Goal: Task Accomplishment & Management: Manage account settings

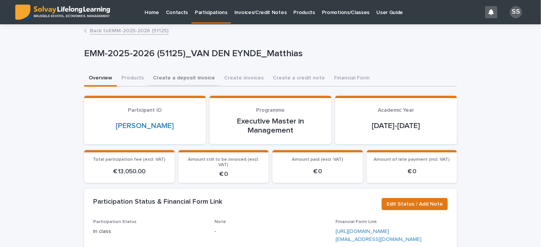
click at [186, 80] on button "Create a deposit invoice" at bounding box center [183, 79] width 71 height 16
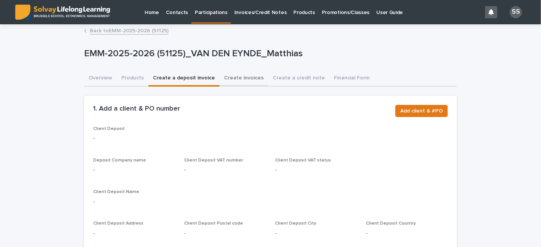
click at [230, 76] on button "Create invoices" at bounding box center [244, 79] width 49 height 16
click at [277, 77] on button "Create a credit note" at bounding box center [298, 79] width 61 height 16
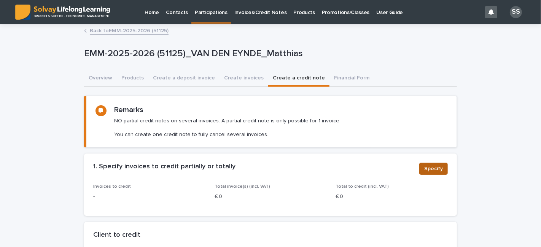
click at [428, 172] on span "Specify" at bounding box center [433, 169] width 19 height 8
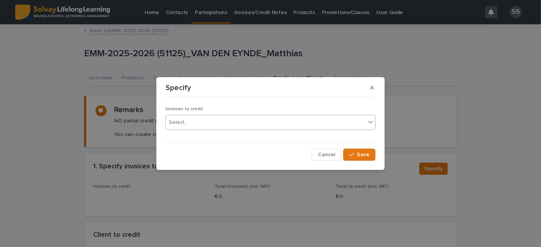
click at [268, 123] on div "Select..." at bounding box center [266, 122] width 200 height 13
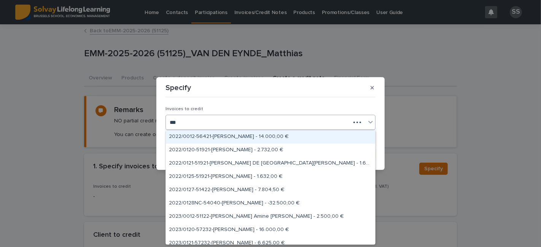
type input "****"
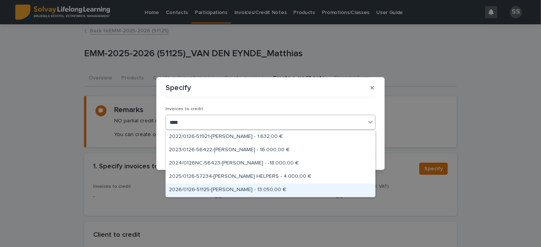
drag, startPoint x: 215, startPoint y: 182, endPoint x: 212, endPoint y: 192, distance: 10.7
click at [212, 192] on div "2026/0126-51125-[PERSON_NAME] - 13.050,00 €" at bounding box center [270, 190] width 209 height 13
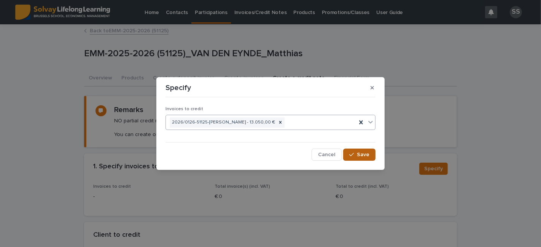
click at [360, 154] on span "Save" at bounding box center [363, 154] width 13 height 5
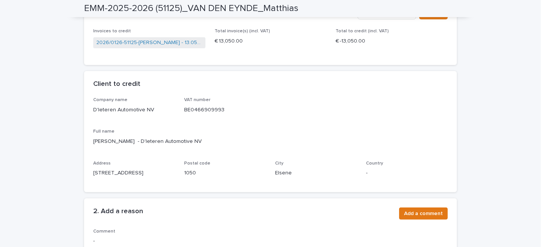
scroll to position [169, 0]
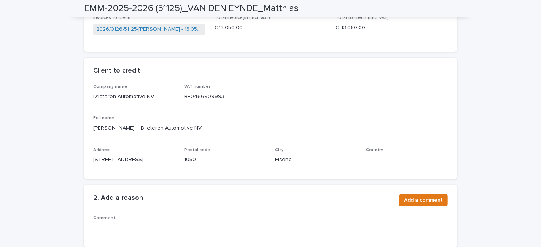
click at [412, 187] on div "2. Add a reason Add a comment" at bounding box center [270, 200] width 373 height 30
click at [413, 197] on span "Add a comment" at bounding box center [423, 201] width 39 height 8
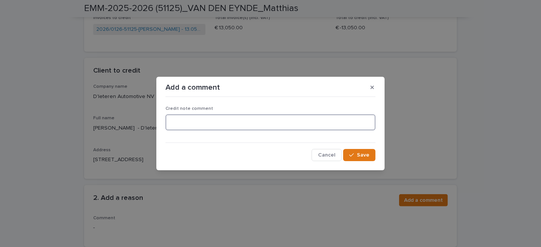
click at [194, 123] on textarea at bounding box center [271, 123] width 210 height 16
type textarea "**********"
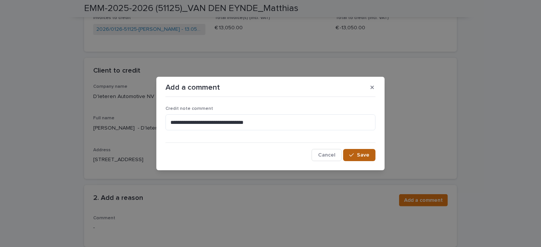
click at [347, 151] on button "Save" at bounding box center [359, 155] width 32 height 12
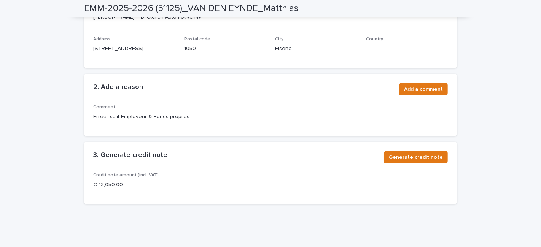
scroll to position [296, 0]
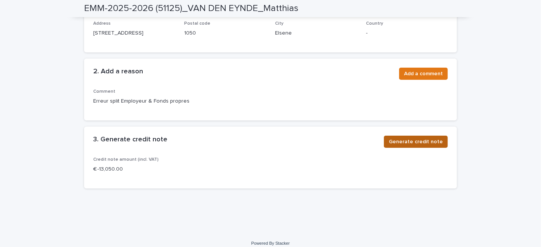
click at [407, 142] on span "Generate credit note" at bounding box center [416, 142] width 54 height 8
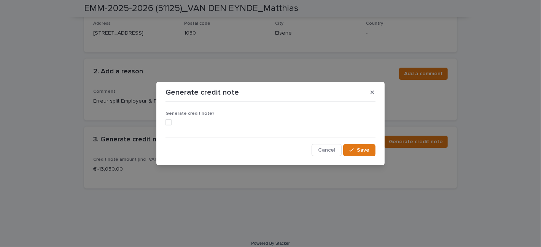
click at [171, 123] on span at bounding box center [169, 122] width 6 height 6
click at [352, 149] on icon "button" at bounding box center [351, 150] width 5 height 5
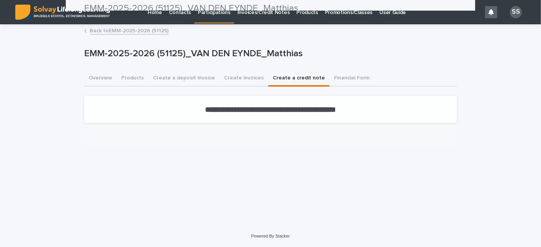
scroll to position [0, 0]
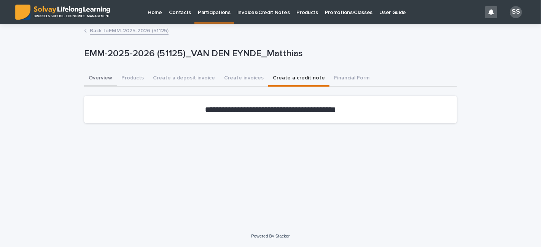
click at [97, 81] on button "Overview" at bounding box center [100, 79] width 33 height 16
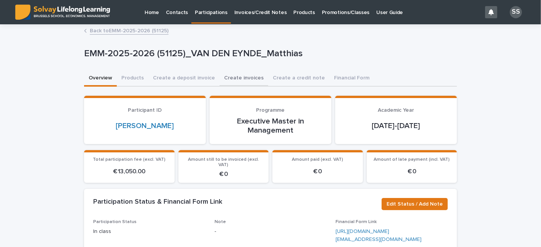
click at [223, 77] on button "Create invoices" at bounding box center [244, 79] width 49 height 16
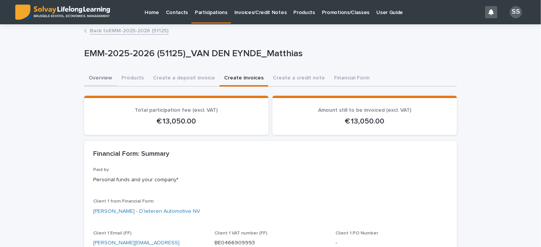
click at [94, 72] on button "Overview" at bounding box center [100, 79] width 33 height 16
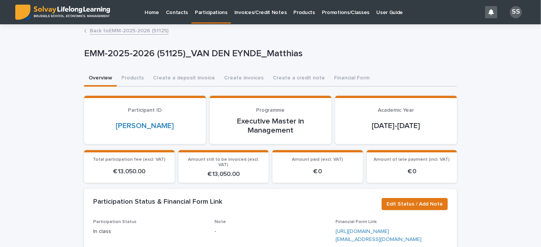
click at [96, 78] on button "Overview" at bounding box center [100, 79] width 33 height 16
click at [238, 78] on button "Create invoices" at bounding box center [244, 79] width 49 height 16
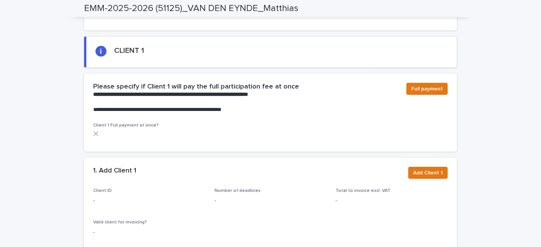
scroll to position [507, 0]
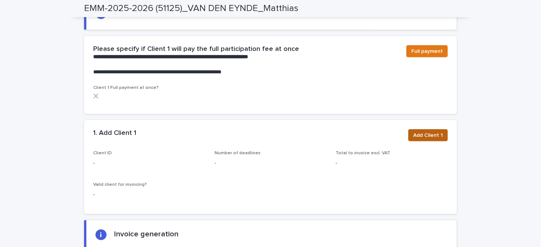
click at [422, 132] on span "Add Client 1" at bounding box center [428, 136] width 30 height 8
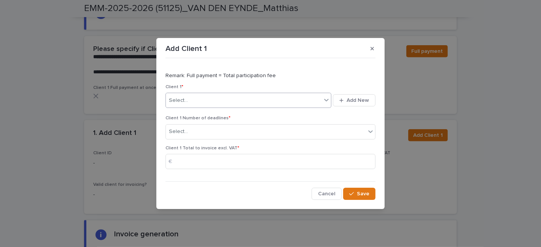
click at [237, 101] on div "Select..." at bounding box center [244, 100] width 156 height 13
type input "*********"
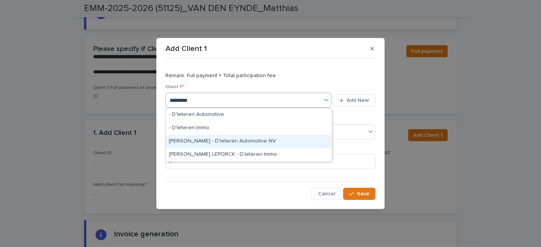
click at [229, 142] on div "[PERSON_NAME] - D'Ieteren Automotive NV" at bounding box center [249, 141] width 166 height 13
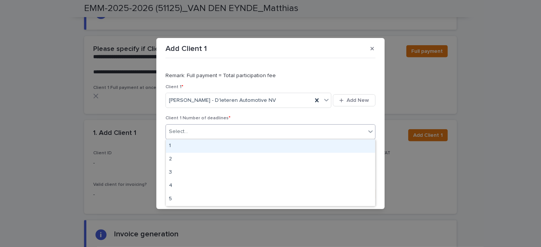
click at [246, 134] on div "Select..." at bounding box center [266, 132] width 200 height 13
click at [238, 148] on div "1" at bounding box center [270, 146] width 209 height 13
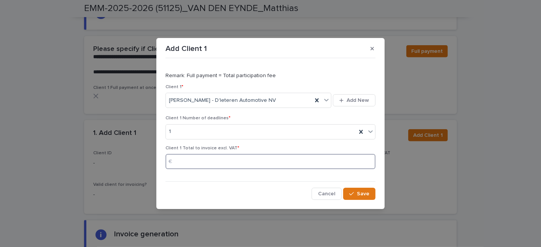
click at [217, 159] on input at bounding box center [271, 161] width 210 height 15
type input "****"
click at [363, 191] on span "Save" at bounding box center [363, 193] width 13 height 5
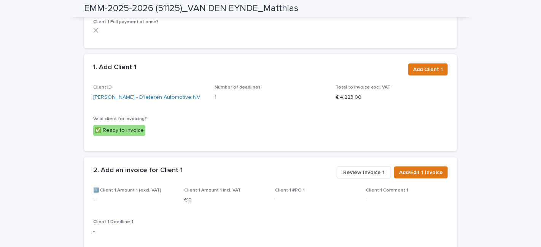
scroll to position [592, 0]
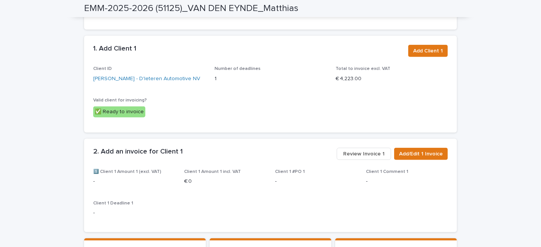
click at [369, 150] on span "Review Invoice 1" at bounding box center [363, 154] width 41 height 8
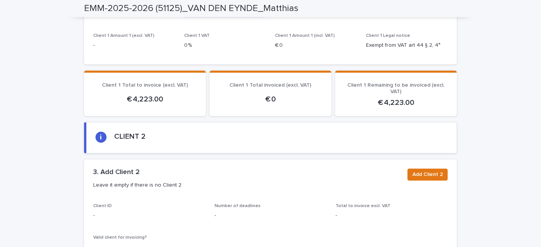
scroll to position [1058, 0]
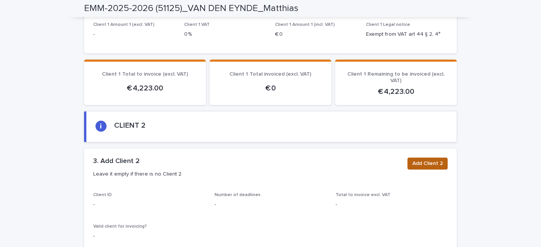
click at [433, 160] on span "Add Client 2" at bounding box center [427, 164] width 30 height 8
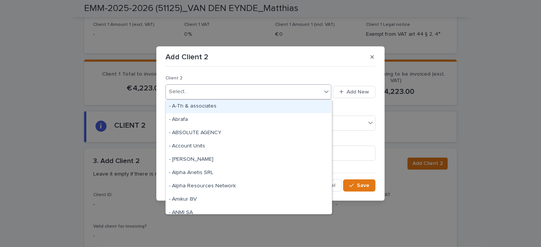
click at [245, 88] on div "Select..." at bounding box center [244, 92] width 156 height 13
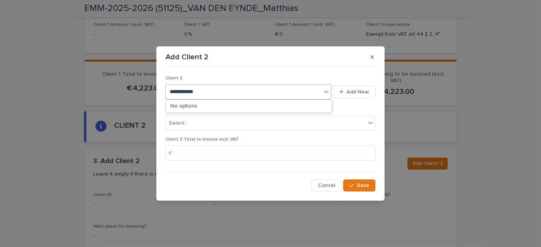
type input "**********"
click at [250, 104] on div "[PERSON_NAME]" at bounding box center [249, 106] width 166 height 13
click at [231, 126] on div "Select..." at bounding box center [266, 123] width 200 height 13
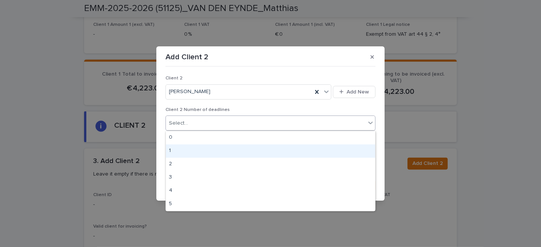
click at [212, 151] on div "1" at bounding box center [270, 151] width 209 height 13
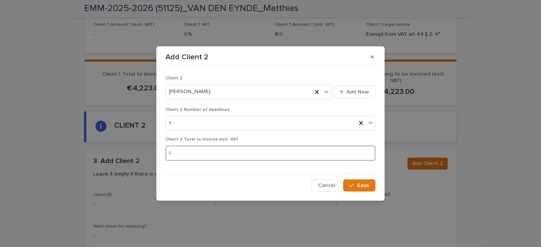
click at [206, 154] on input at bounding box center [271, 153] width 210 height 15
type input "****"
click at [355, 184] on div "button" at bounding box center [353, 185] width 8 height 5
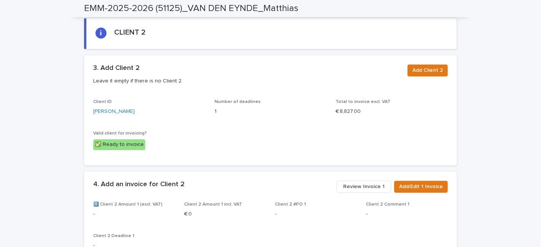
scroll to position [1185, 0]
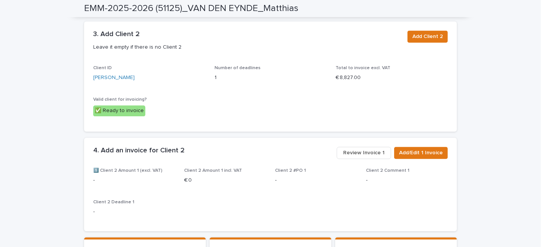
click at [367, 147] on div "Add/Edit 1 Invoice Review Invoice 1" at bounding box center [391, 154] width 114 height 15
click at [367, 150] on span "Review Invoice 1" at bounding box center [363, 154] width 41 height 8
click at [365, 150] on span "Review Invoice 1" at bounding box center [363, 154] width 41 height 8
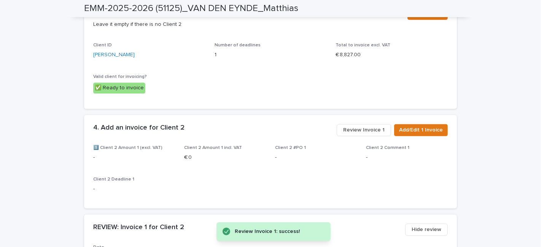
scroll to position [1227, 0]
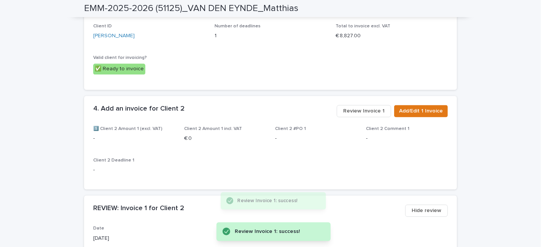
click at [352, 107] on span "Review Invoice 1" at bounding box center [363, 111] width 41 height 8
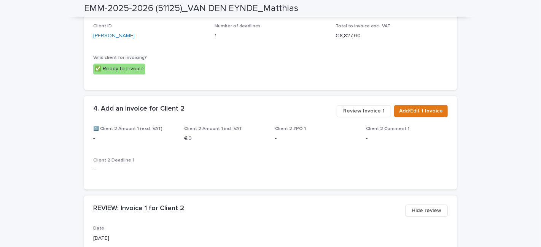
click at [362, 105] on button "Review Invoice 1" at bounding box center [364, 111] width 54 height 12
click at [362, 107] on span "Review Invoice 1" at bounding box center [363, 111] width 41 height 8
click at [408, 105] on button "Add/Edit 1 Invoice" at bounding box center [421, 111] width 54 height 12
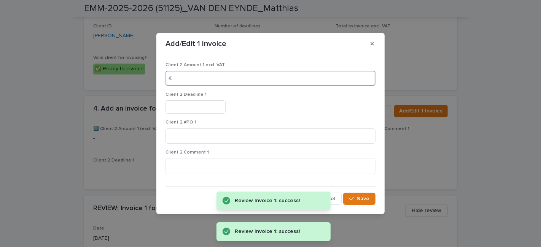
click at [218, 79] on input at bounding box center [271, 78] width 210 height 15
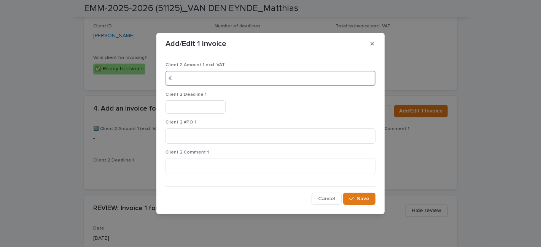
click at [196, 78] on input at bounding box center [271, 78] width 210 height 15
type input "****"
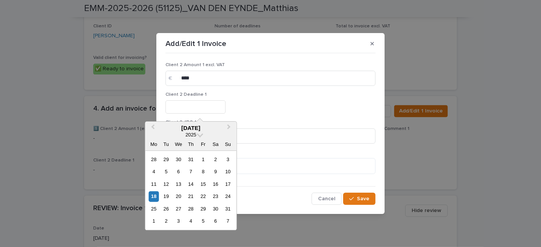
click at [183, 108] on input "text" at bounding box center [196, 106] width 60 height 13
click at [156, 210] on div "25" at bounding box center [154, 209] width 10 height 10
type input "**********"
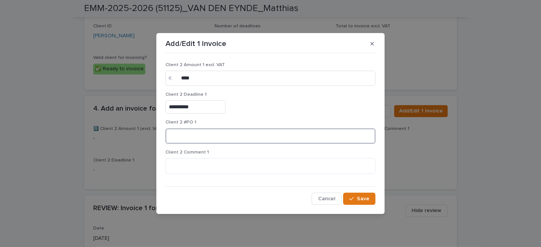
click at [188, 136] on input at bounding box center [271, 136] width 210 height 15
type input "*"
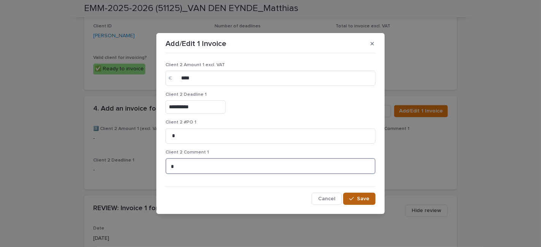
type textarea "*"
click at [357, 197] on div "button" at bounding box center [353, 198] width 8 height 5
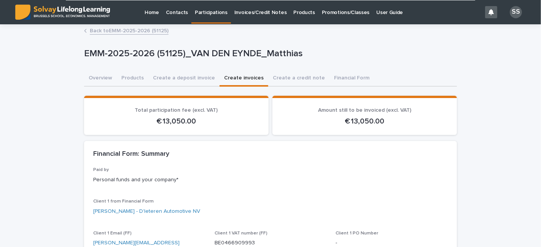
scroll to position [0, 0]
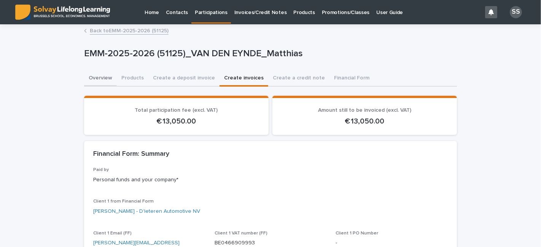
click at [92, 83] on button "Overview" at bounding box center [100, 79] width 33 height 16
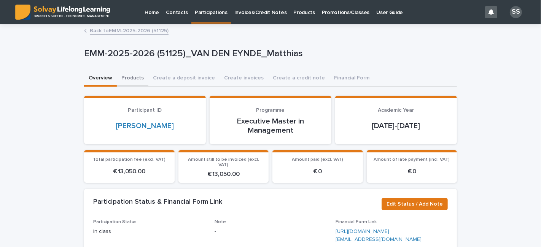
click at [137, 80] on button "Products" at bounding box center [133, 79] width 32 height 16
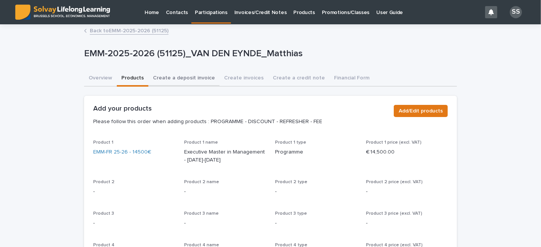
click at [169, 81] on button "Create a deposit invoice" at bounding box center [183, 79] width 71 height 16
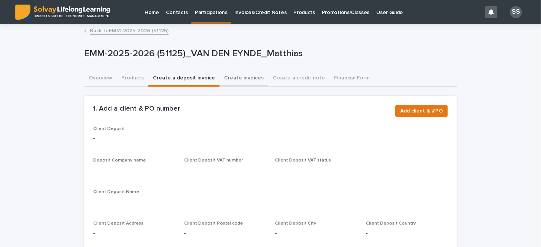
click at [230, 81] on button "Create invoices" at bounding box center [244, 79] width 49 height 16
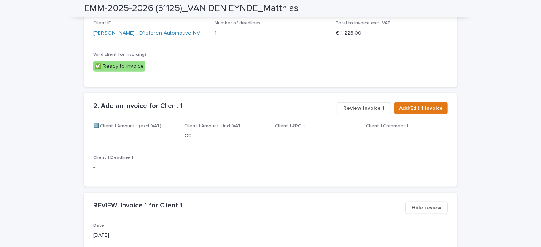
scroll to position [634, 0]
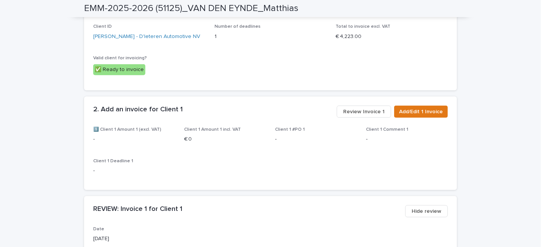
click at [346, 106] on button "Review Invoice 1" at bounding box center [364, 112] width 54 height 12
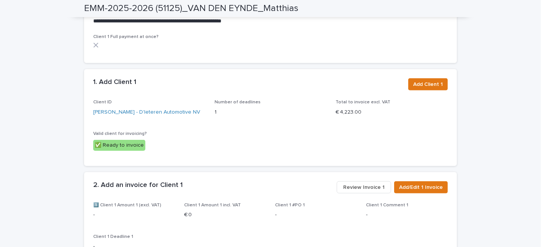
scroll to position [549, 0]
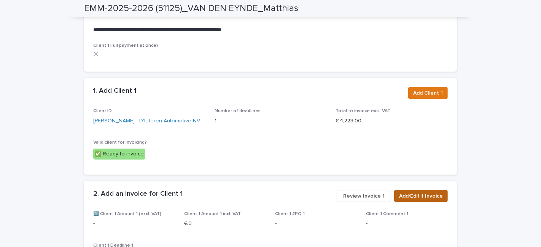
click at [406, 193] on span "Add/Edit 1 Invoice" at bounding box center [421, 197] width 44 height 8
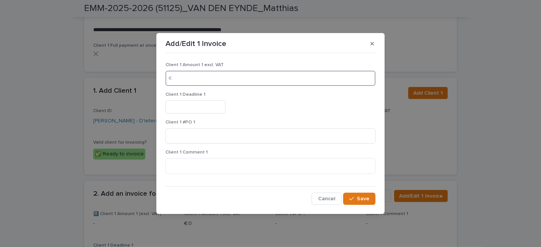
click at [206, 79] on input at bounding box center [271, 78] width 210 height 15
type input "****"
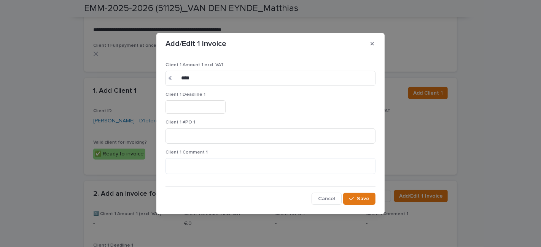
click at [200, 110] on input "text" at bounding box center [196, 106] width 60 height 13
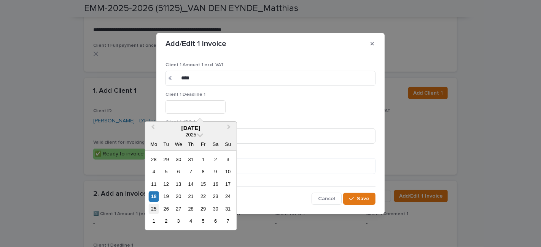
click at [158, 208] on div "25" at bounding box center [154, 209] width 10 height 10
type input "*********"
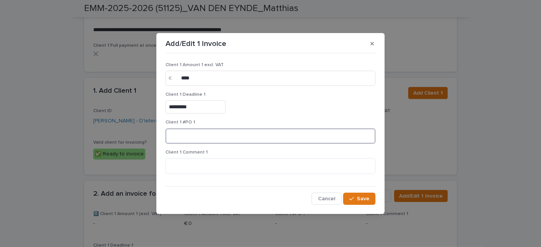
click at [187, 139] on input at bounding box center [271, 136] width 210 height 15
type input "*"
type textarea "*"
click at [359, 191] on div "Client 1 Amount 1 excl. VAT € **** Client 1 Deadline 1 ********* Client 1 #PO 1…" at bounding box center [271, 130] width 210 height 149
click at [357, 198] on div "button" at bounding box center [353, 198] width 8 height 5
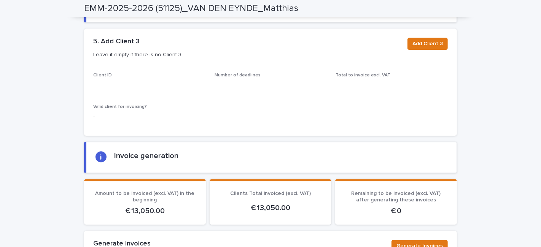
scroll to position [1775, 0]
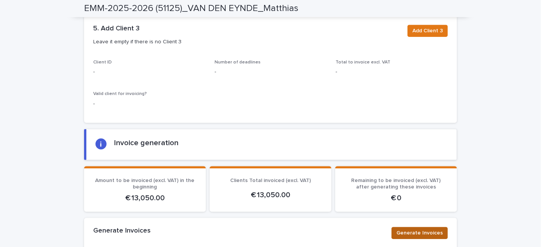
click at [416, 229] on span "Generate Invoices" at bounding box center [419, 233] width 46 height 8
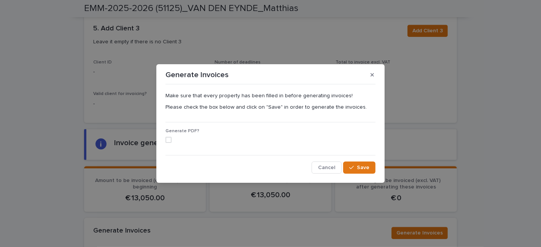
click at [170, 139] on span at bounding box center [169, 140] width 6 height 6
click at [366, 166] on span "Save" at bounding box center [363, 167] width 13 height 5
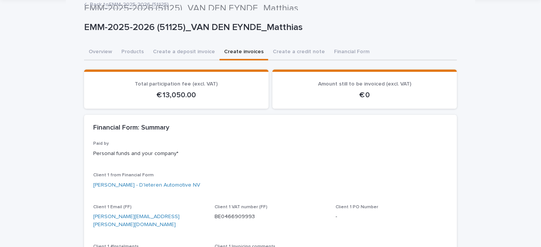
scroll to position [0, 0]
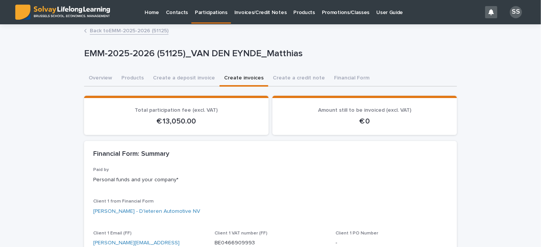
click at [104, 29] on link "Back to EMM-2025-2026 (51125)" at bounding box center [129, 30] width 79 height 9
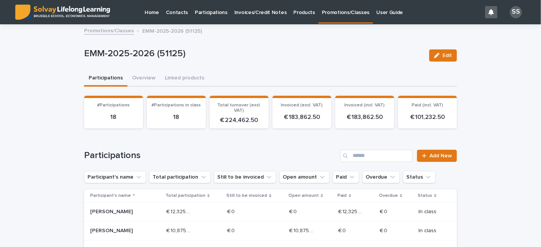
click at [322, 11] on p "Promotions/Classes" at bounding box center [346, 8] width 48 height 16
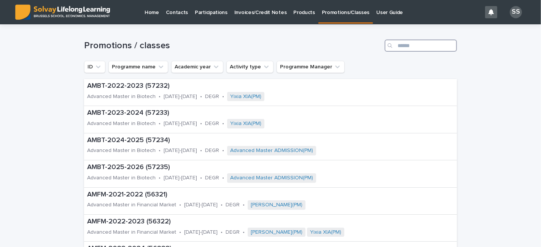
click at [400, 41] on input "Search" at bounding box center [421, 46] width 72 height 12
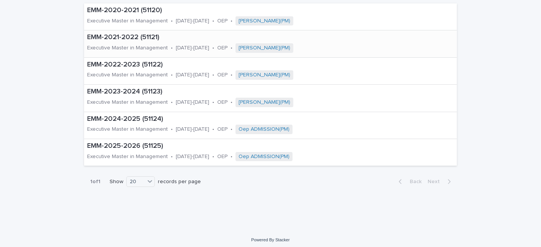
scroll to position [79, 0]
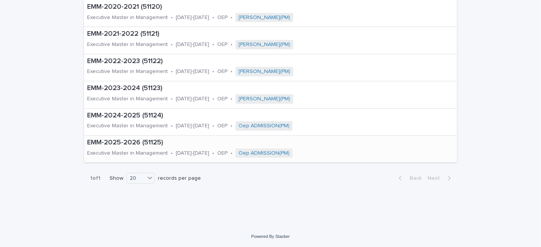
type input "***"
click at [169, 143] on p "EMM-2025-2026 (51125)" at bounding box center [228, 143] width 283 height 8
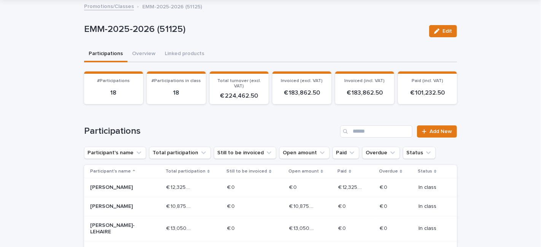
scroll to position [42, 0]
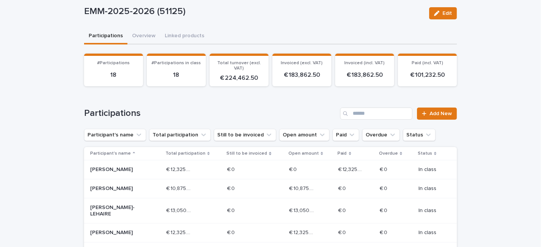
click at [105, 172] on p "[PERSON_NAME]" at bounding box center [117, 170] width 54 height 6
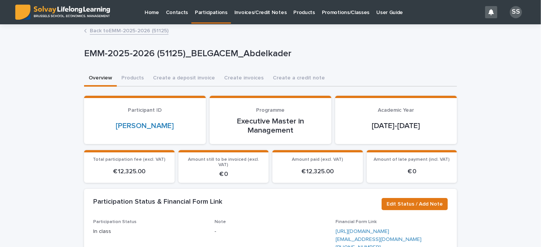
click at [92, 32] on link "Back to EMM-2025-2026 (51125)" at bounding box center [129, 30] width 79 height 9
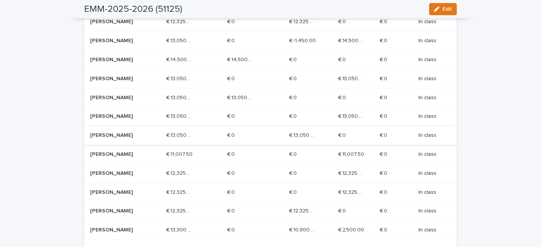
scroll to position [211, 0]
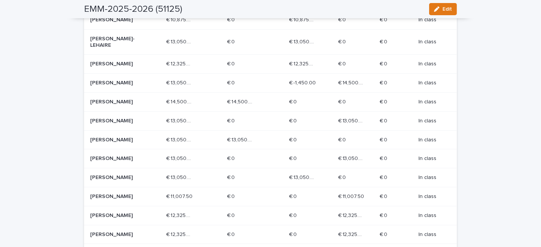
click at [116, 105] on p "[PERSON_NAME]" at bounding box center [117, 102] width 54 height 6
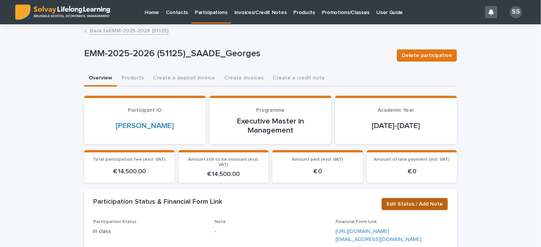
click at [417, 201] on span "Edit Status / Add Note" at bounding box center [415, 205] width 56 height 8
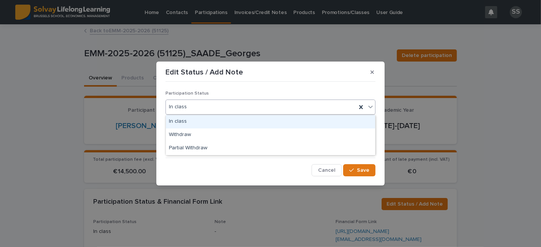
click at [206, 105] on div "In class" at bounding box center [261, 107] width 191 height 13
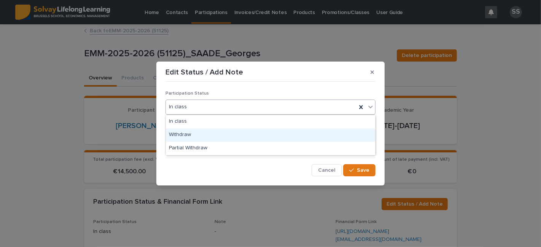
click at [190, 133] on div "Withdraw" at bounding box center [270, 135] width 209 height 13
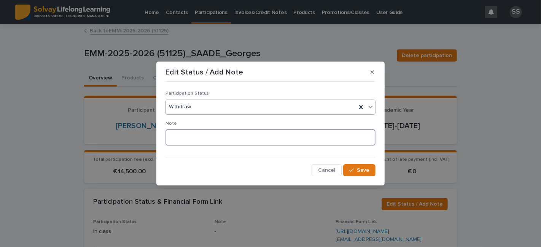
click at [186, 137] on textarea at bounding box center [271, 137] width 210 height 16
type textarea "**********"
click at [349, 164] on div "**********" at bounding box center [271, 130] width 210 height 91
click at [351, 172] on icon "button" at bounding box center [351, 170] width 5 height 5
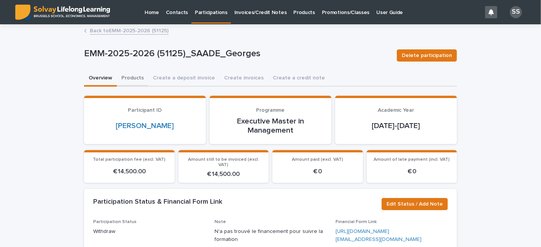
click at [132, 80] on button "Products" at bounding box center [133, 79] width 32 height 16
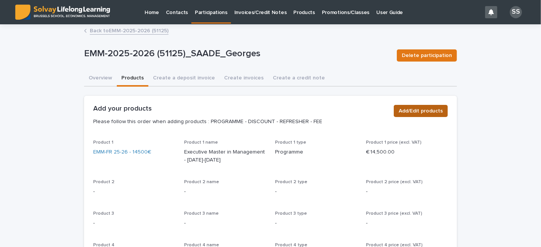
click at [429, 111] on span "Add/Edit products" at bounding box center [421, 111] width 44 height 8
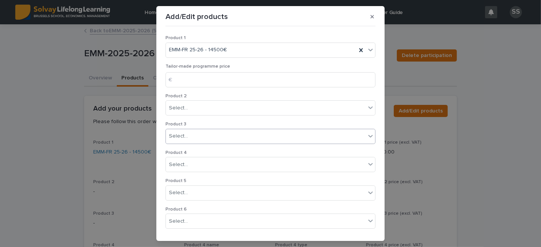
scroll to position [167, 0]
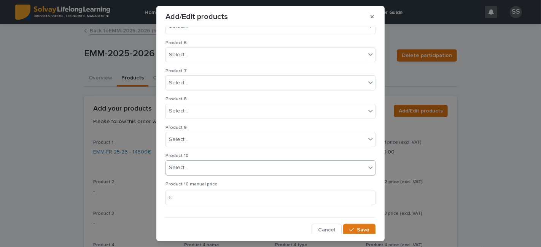
click at [217, 169] on div "Select..." at bounding box center [266, 168] width 200 height 13
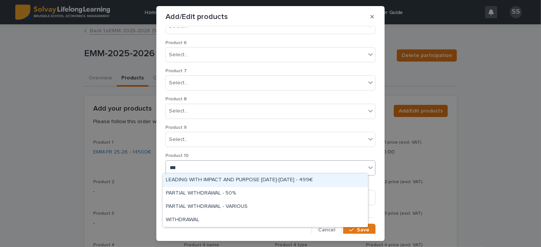
type input "****"
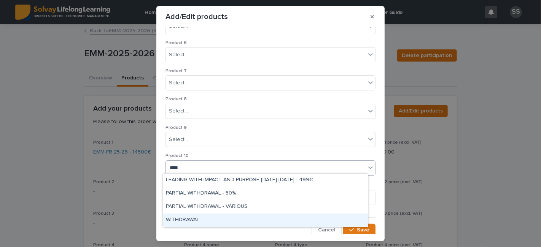
click at [209, 222] on div "WITHDRAWAL" at bounding box center [265, 220] width 205 height 13
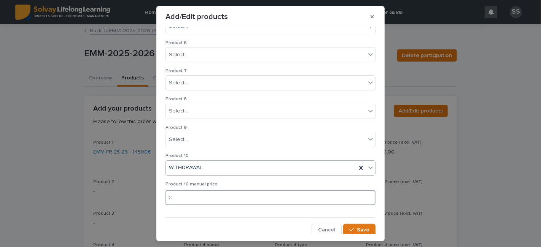
click at [208, 195] on input at bounding box center [271, 197] width 210 height 15
type input "******"
click at [363, 224] on button "Save" at bounding box center [359, 230] width 32 height 12
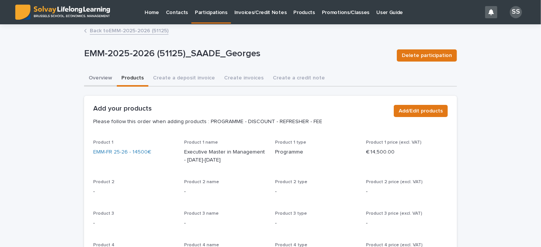
click at [97, 78] on button "Overview" at bounding box center [100, 79] width 33 height 16
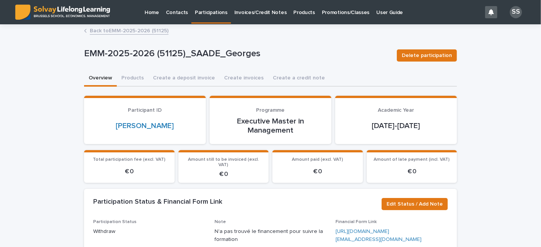
click at [96, 33] on link "Back to EMM-2025-2026 (51125)" at bounding box center [129, 30] width 79 height 9
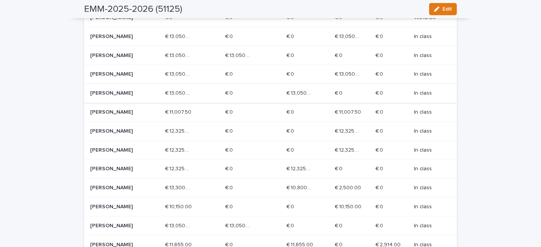
scroll to position [338, 0]
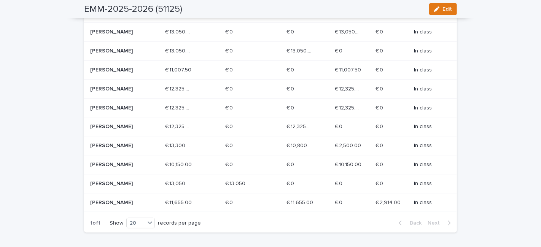
click at [351, 54] on p at bounding box center [348, 51] width 27 height 6
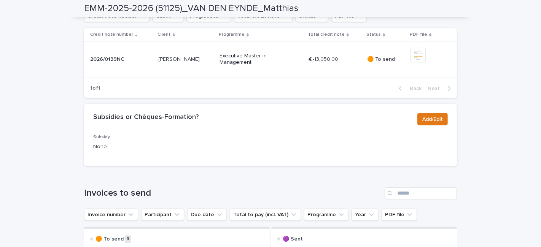
scroll to position [507, 0]
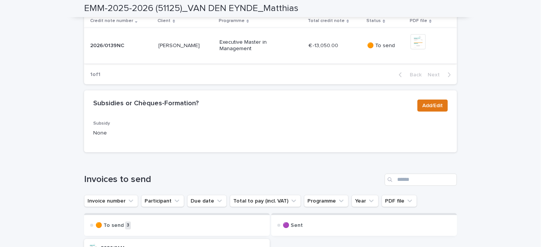
click at [416, 49] on img at bounding box center [418, 41] width 15 height 15
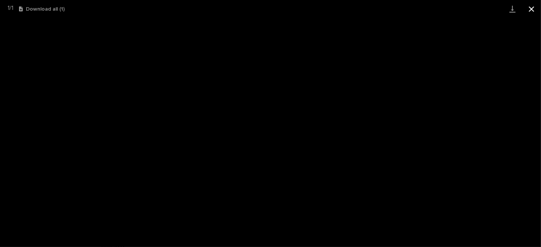
click at [533, 10] on button "Close gallery" at bounding box center [531, 9] width 19 height 18
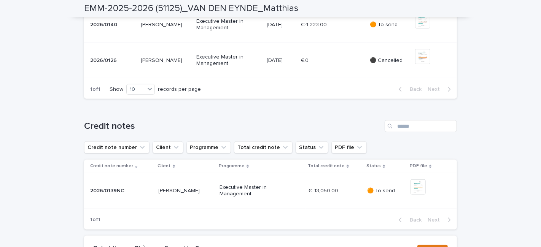
scroll to position [338, 0]
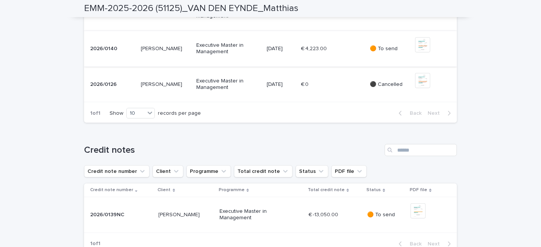
click at [423, 53] on img at bounding box center [422, 44] width 15 height 15
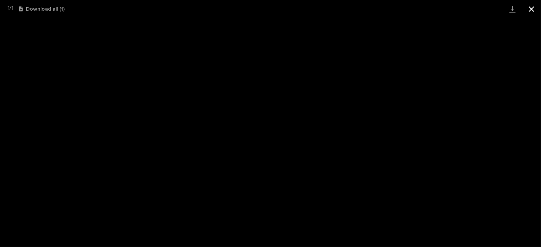
click at [531, 10] on button "Close gallery" at bounding box center [531, 9] width 19 height 18
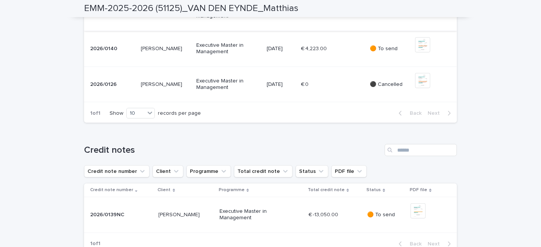
click at [420, 17] on img at bounding box center [422, 9] width 15 height 15
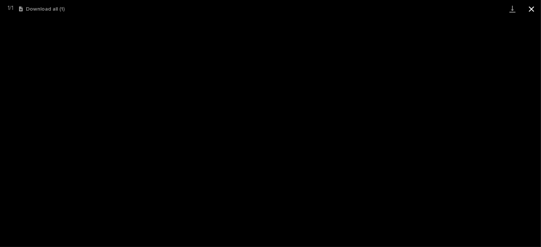
click at [533, 10] on button "Close gallery" at bounding box center [531, 9] width 19 height 18
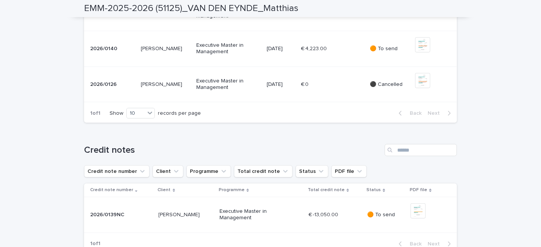
click at [148, 52] on p "[PERSON_NAME]" at bounding box center [162, 48] width 43 height 8
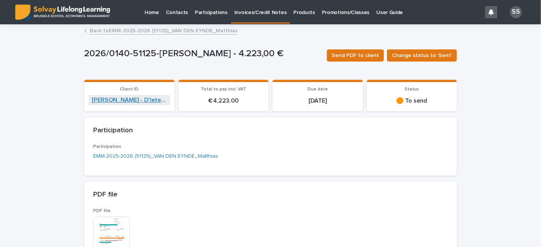
click at [135, 98] on link "[PERSON_NAME] - D'Ieteren Automotive NV" at bounding box center [129, 100] width 75 height 7
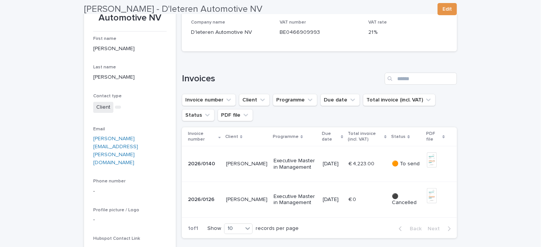
scroll to position [169, 0]
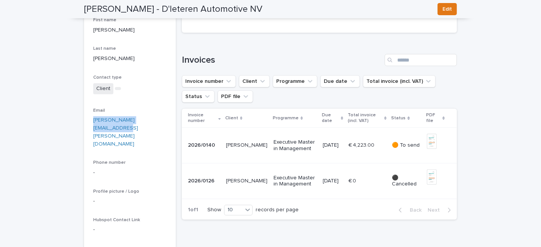
drag, startPoint x: 159, startPoint y: 131, endPoint x: 91, endPoint y: 133, distance: 67.4
click at [93, 133] on p "[PERSON_NAME][EMAIL_ADDRESS][PERSON_NAME][DOMAIN_NAME]" at bounding box center [129, 132] width 73 height 32
copy link "[PERSON_NAME][EMAIL_ADDRESS][PERSON_NAME][DOMAIN_NAME]"
